Goal: Find specific page/section: Find specific page/section

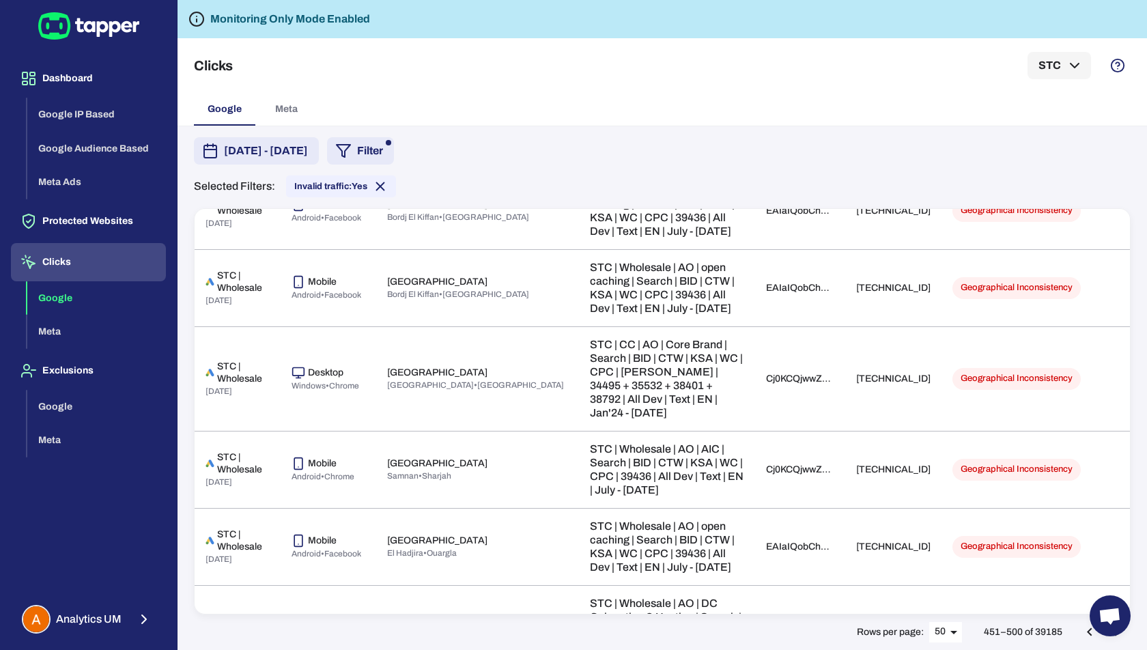
scroll to position [793, 0]
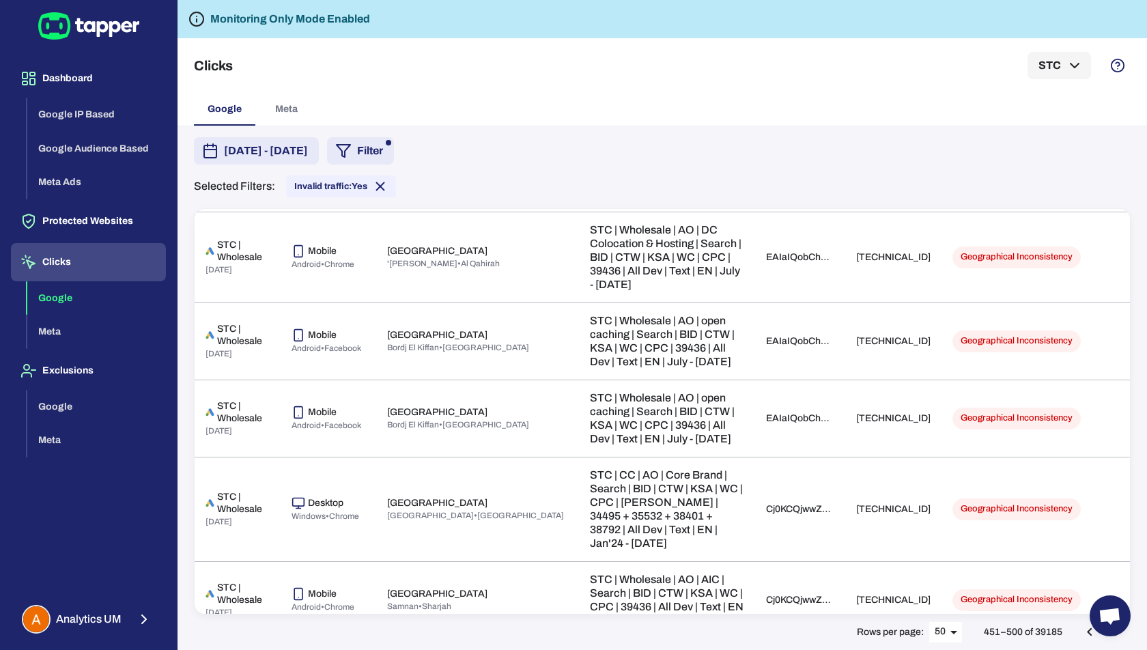
drag, startPoint x: 919, startPoint y: 379, endPoint x: 844, endPoint y: 377, distance: 75.1
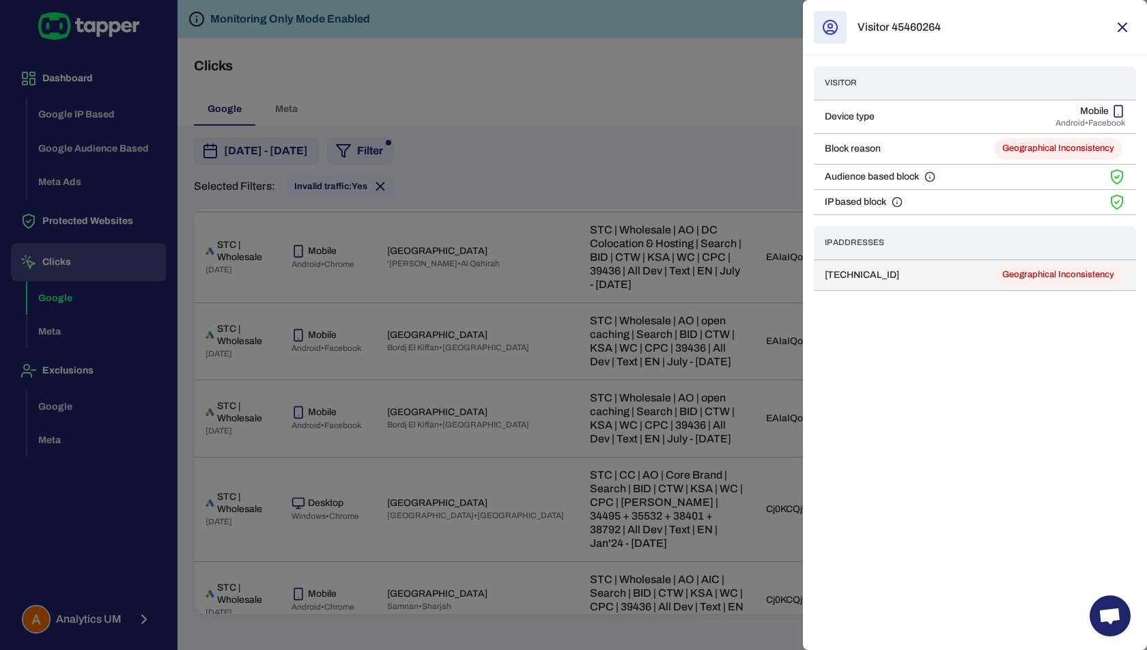
click at [861, 271] on td "[TECHNICAL_ID]" at bounding box center [876, 274] width 124 height 31
copy td "[TECHNICAL_ID]"
click at [909, 419] on div "Visitor 45460264 Visitor Device type Mobile Android • Facebook Block reason Geo…" at bounding box center [975, 325] width 344 height 650
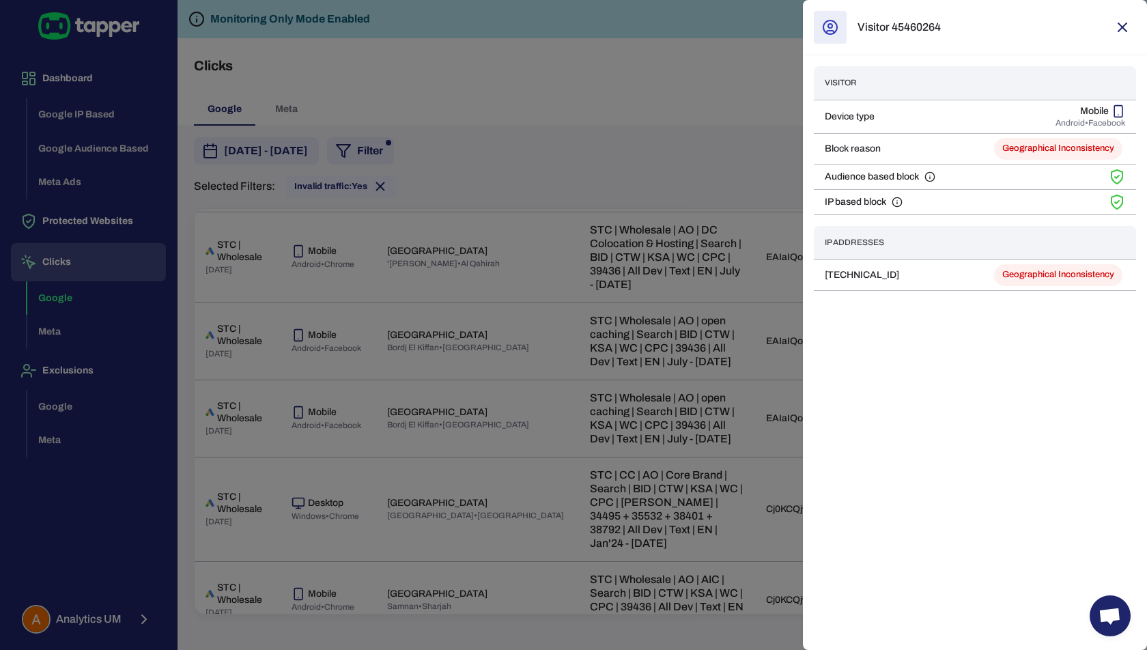
click at [646, 101] on div at bounding box center [573, 325] width 1147 height 650
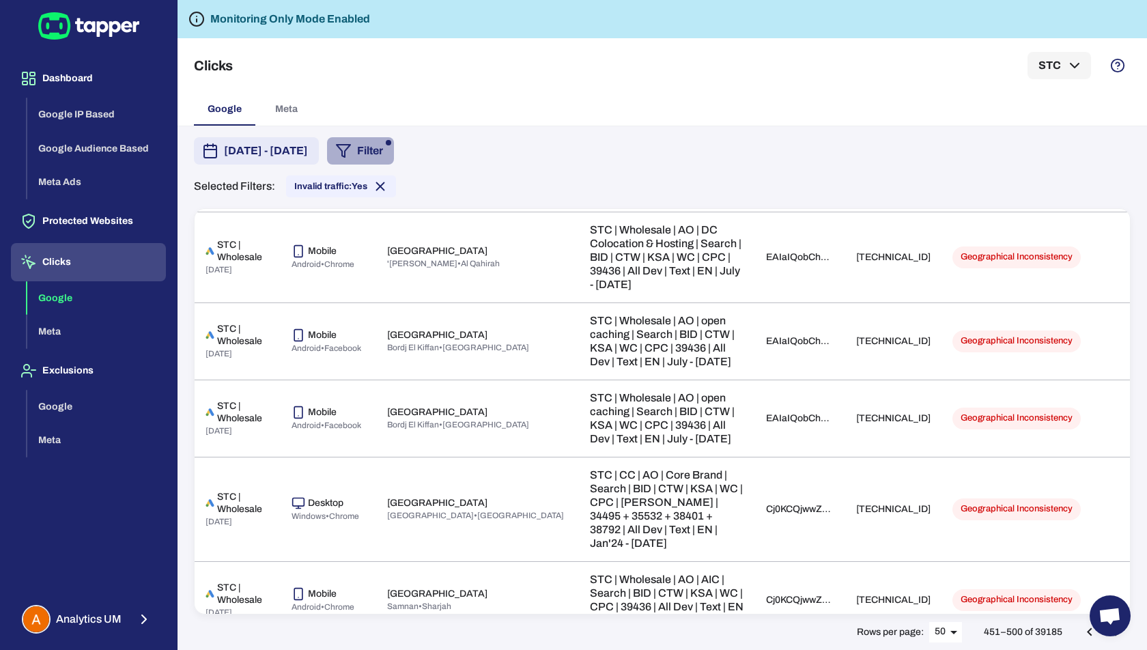
click at [394, 152] on button "Filter" at bounding box center [360, 150] width 67 height 27
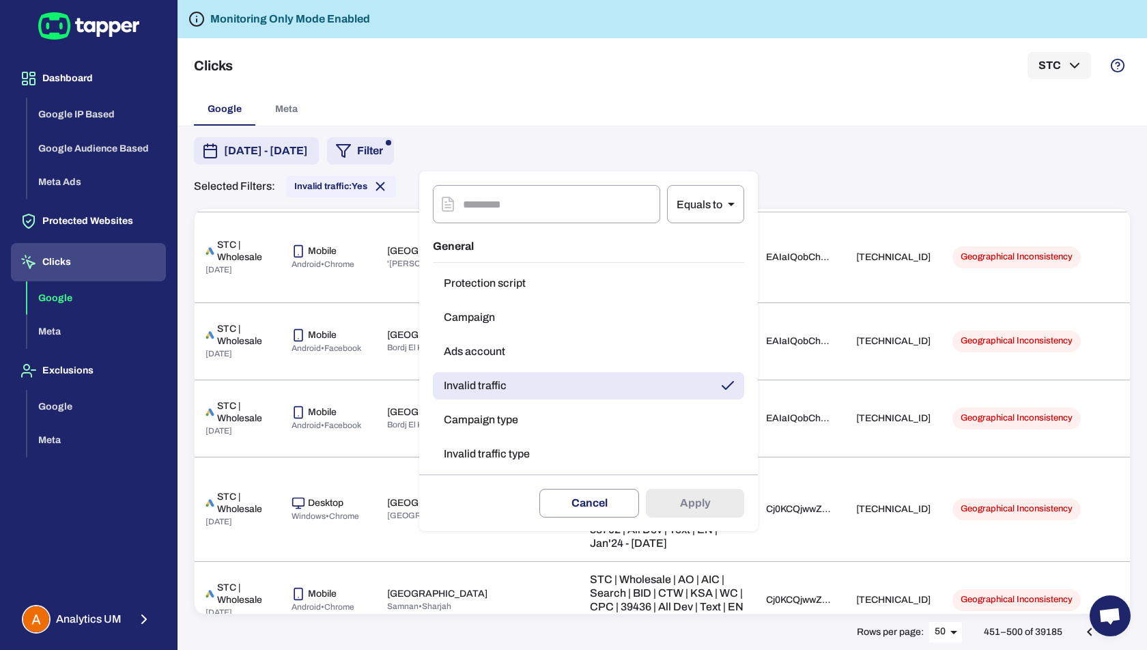
click at [539, 95] on div at bounding box center [573, 325] width 1147 height 650
